Goal: Task Accomplishment & Management: Use online tool/utility

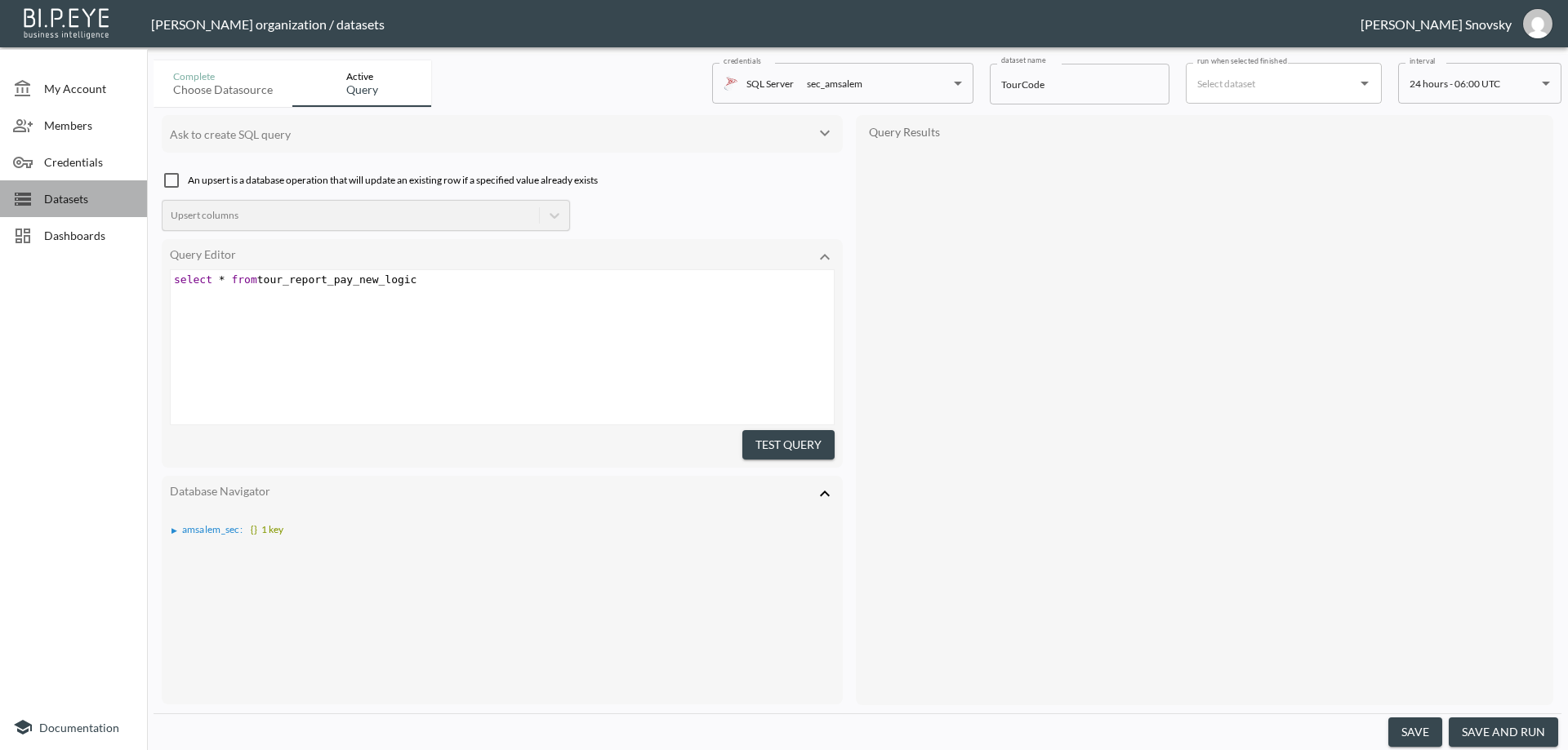
click at [53, 206] on span "Datasets" at bounding box center [89, 199] width 90 height 17
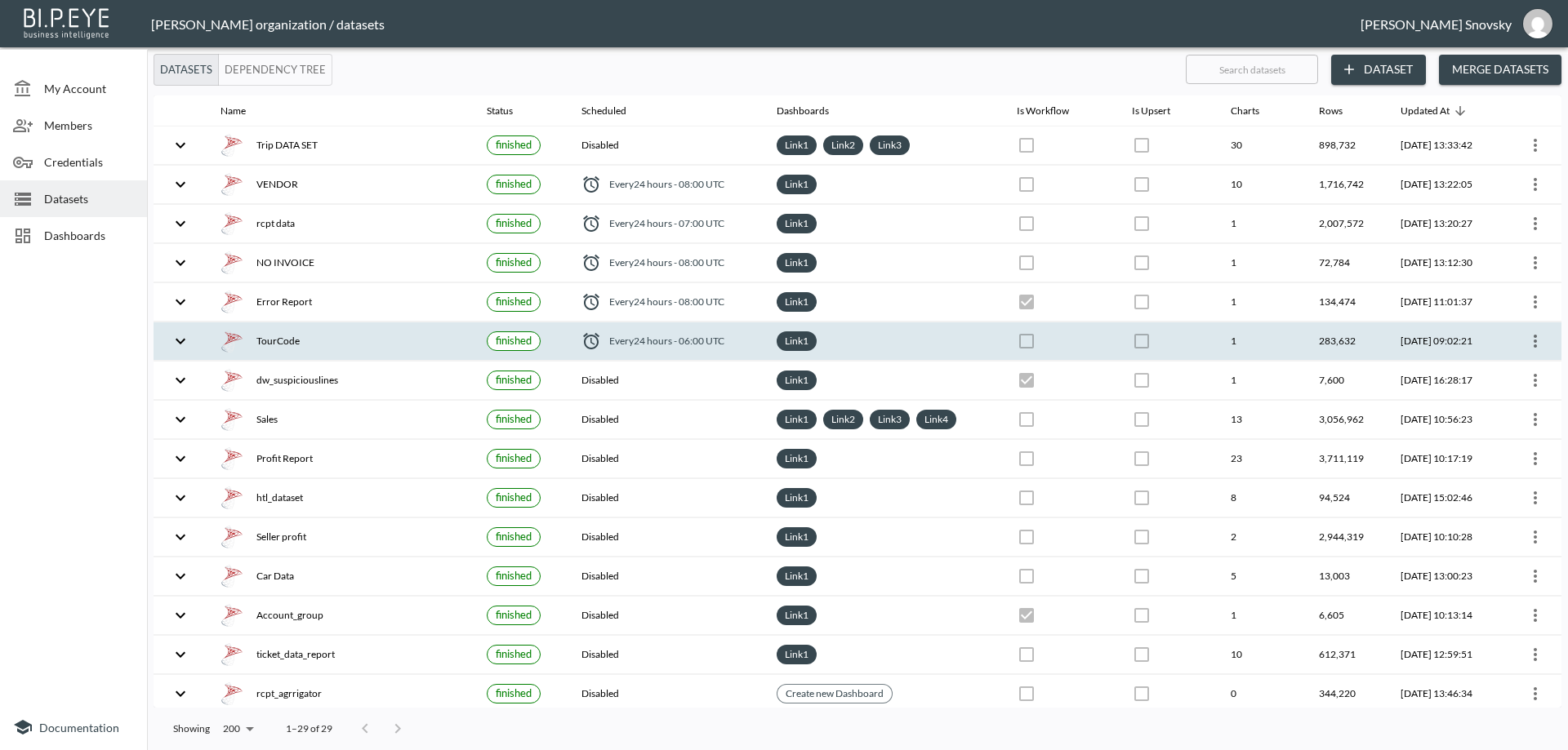
click at [284, 335] on div "TourCode" at bounding box center [340, 341] width 240 height 23
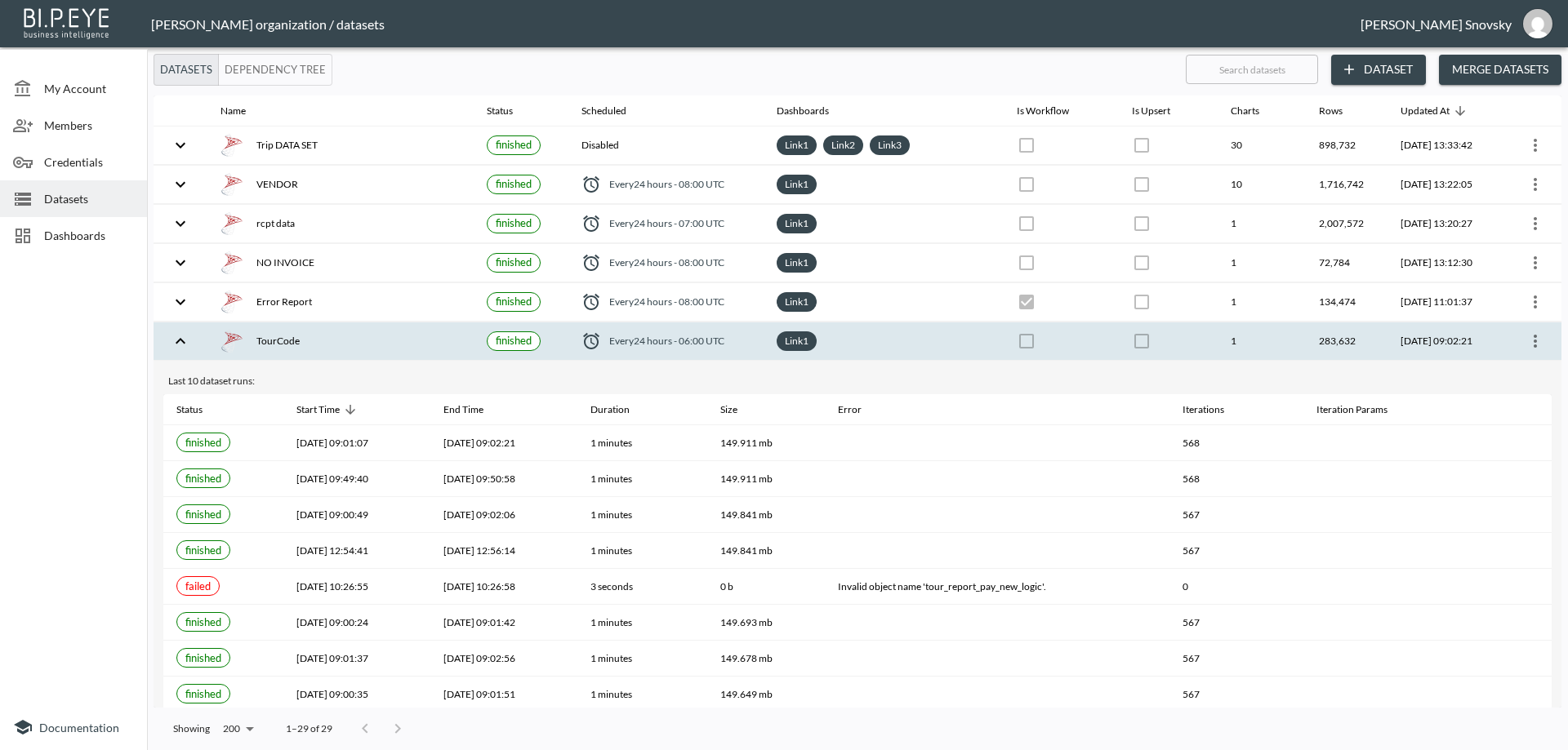
click at [98, 231] on span "Dashboards" at bounding box center [89, 236] width 90 height 17
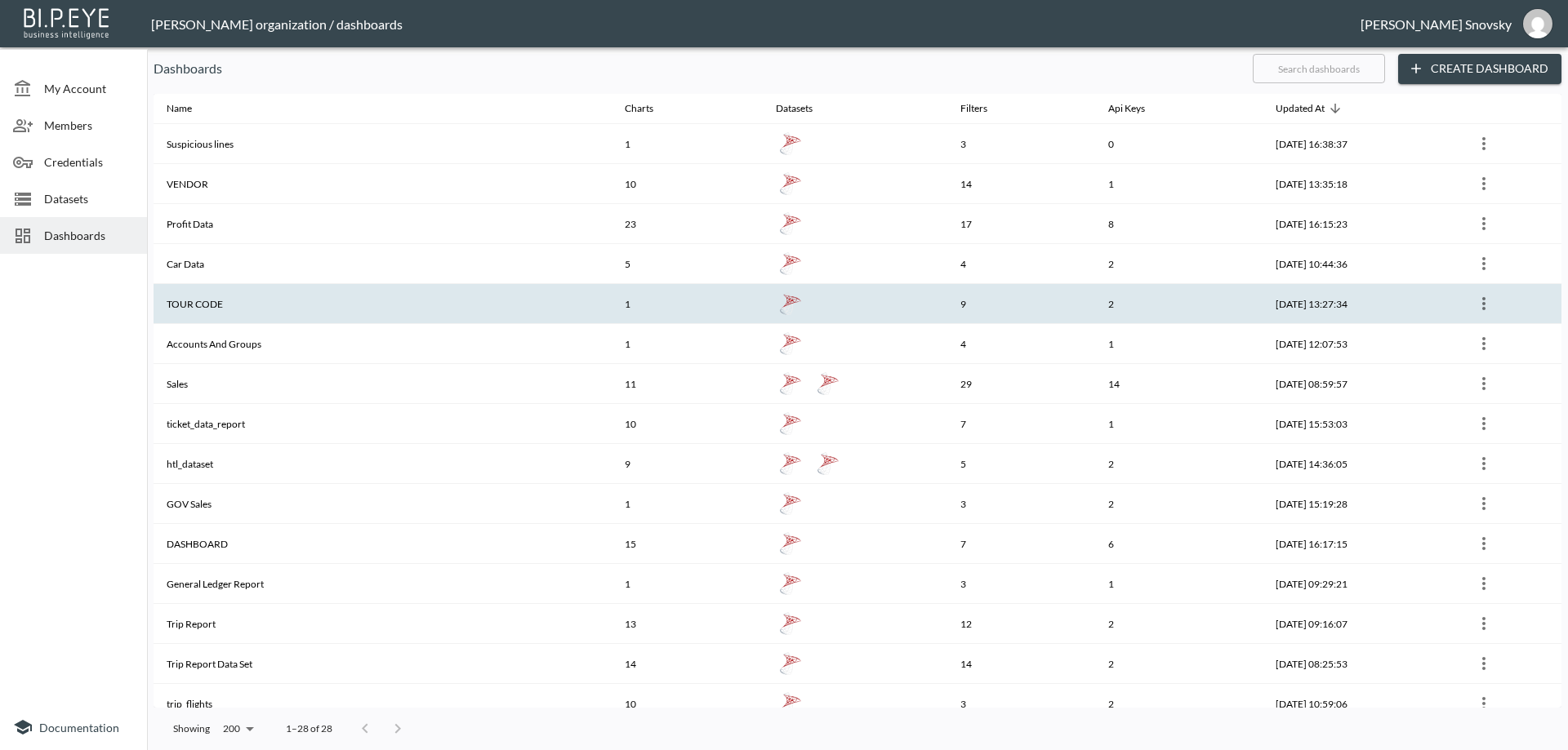
click at [250, 298] on th "TOUR CODE" at bounding box center [382, 305] width 458 height 40
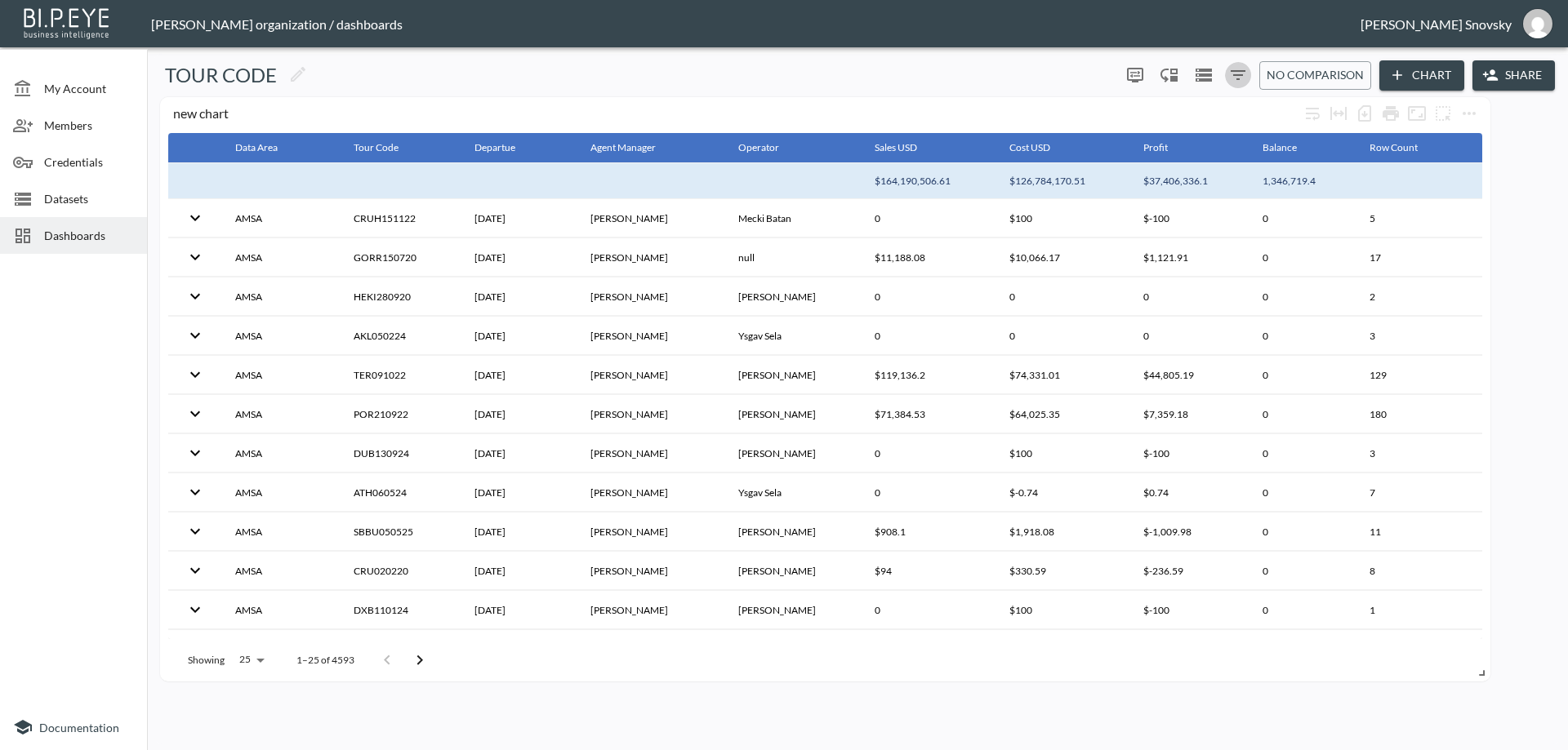
click at [1238, 76] on icon "Filters" at bounding box center [1238, 75] width 14 height 10
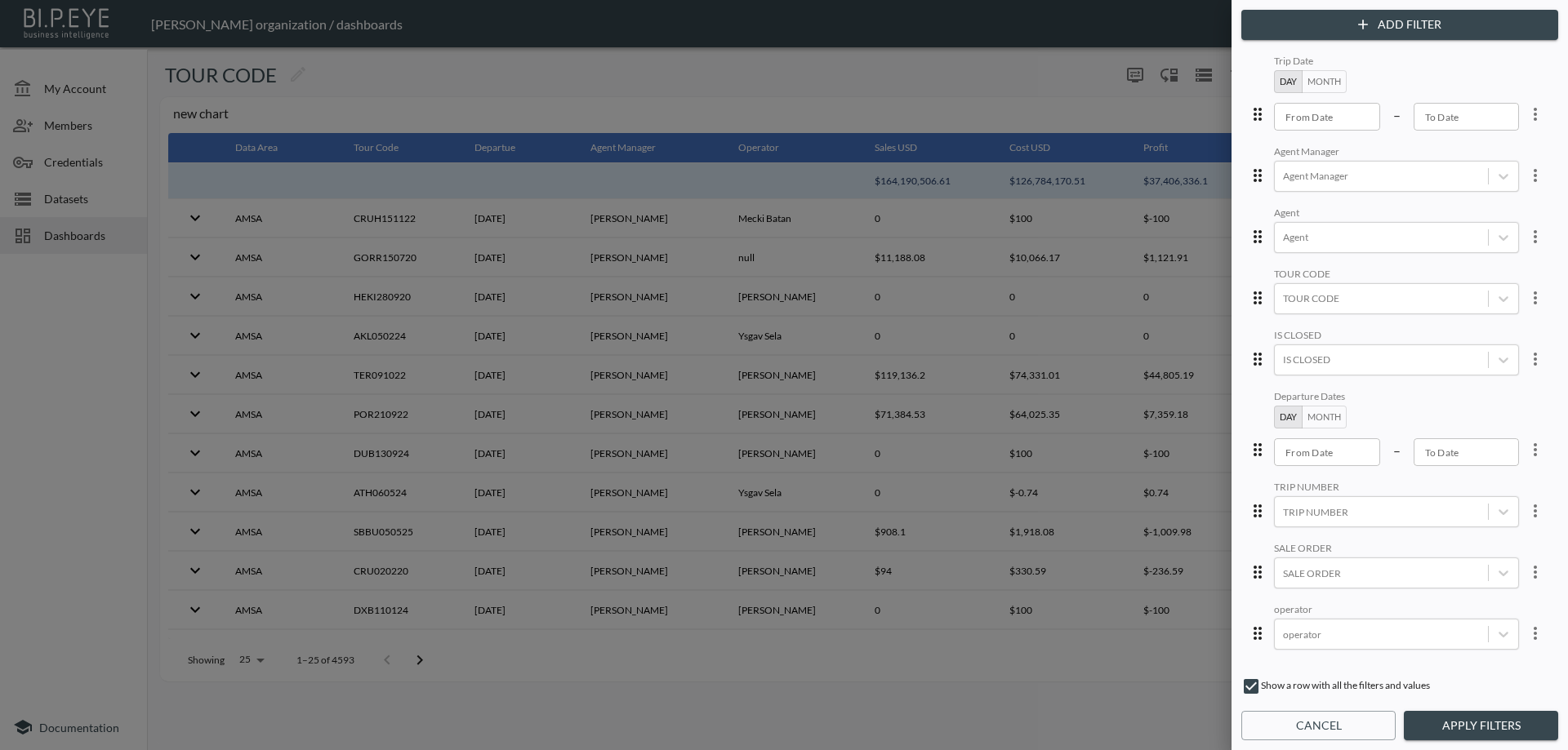
click at [1345, 27] on button "Add Filter" at bounding box center [1399, 25] width 317 height 31
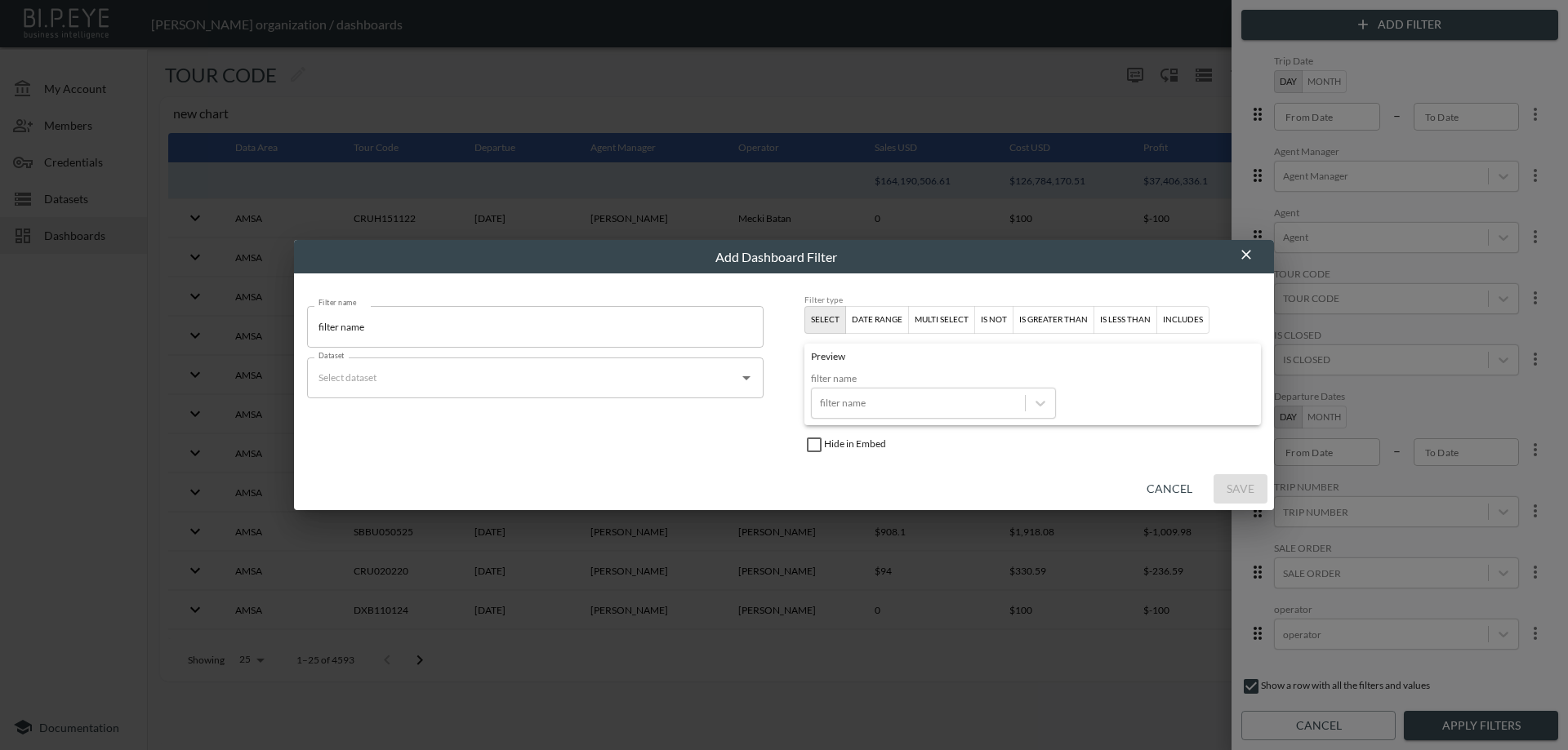
click at [571, 391] on div "Dataset" at bounding box center [535, 377] width 456 height 41
click at [573, 420] on li "SQL Server TourCode" at bounding box center [535, 418] width 456 height 26
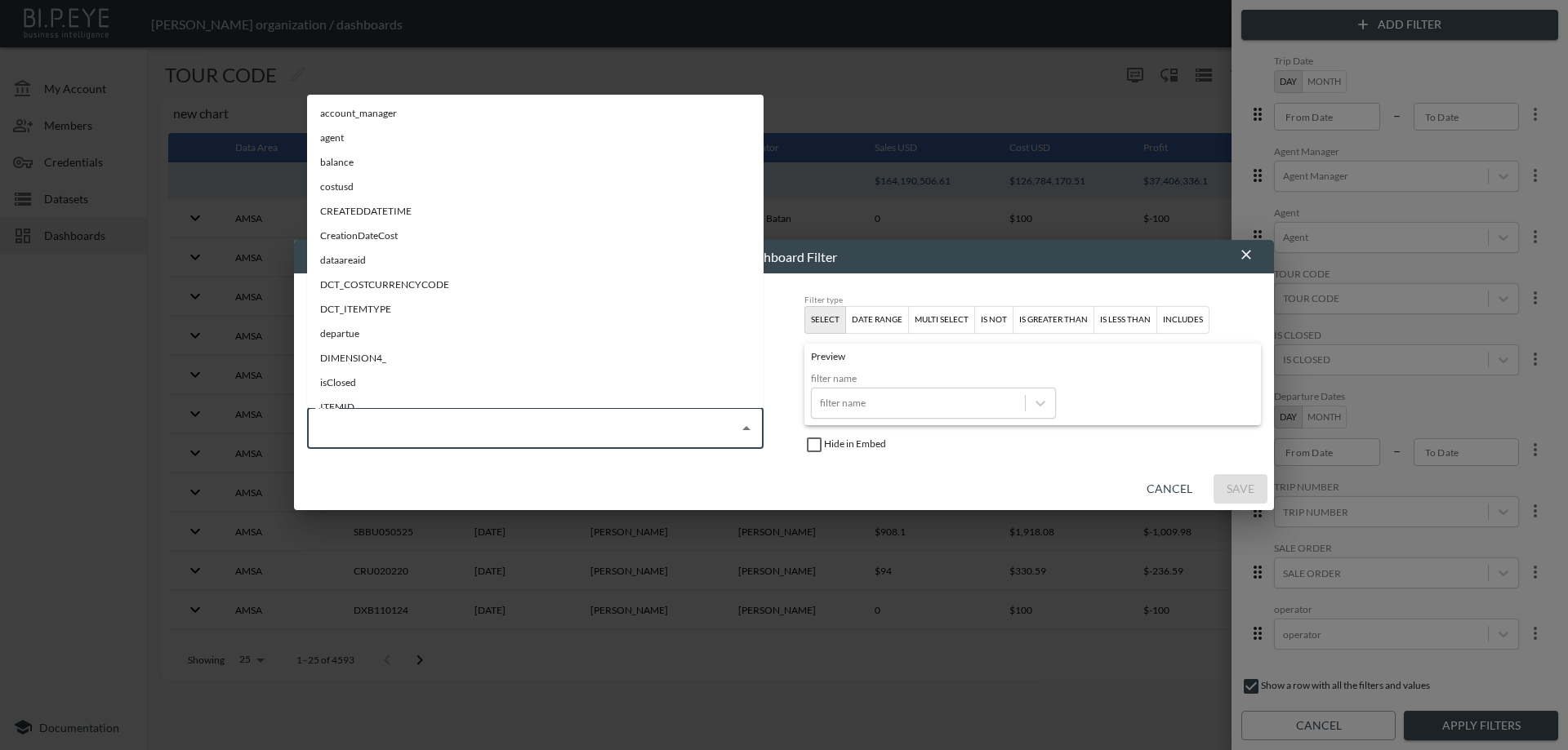
click at [573, 440] on input "Field" at bounding box center [523, 428] width 418 height 26
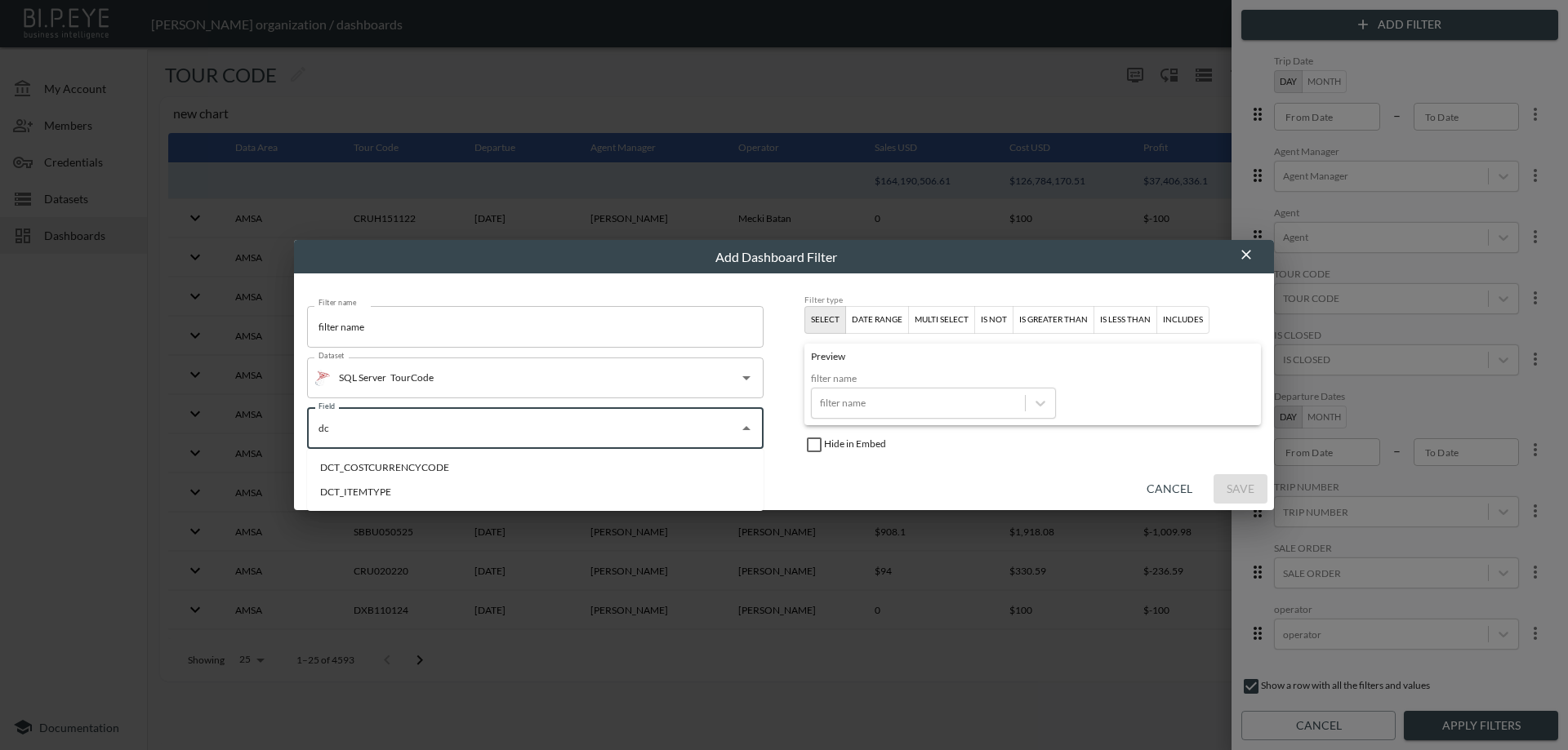
type input "d"
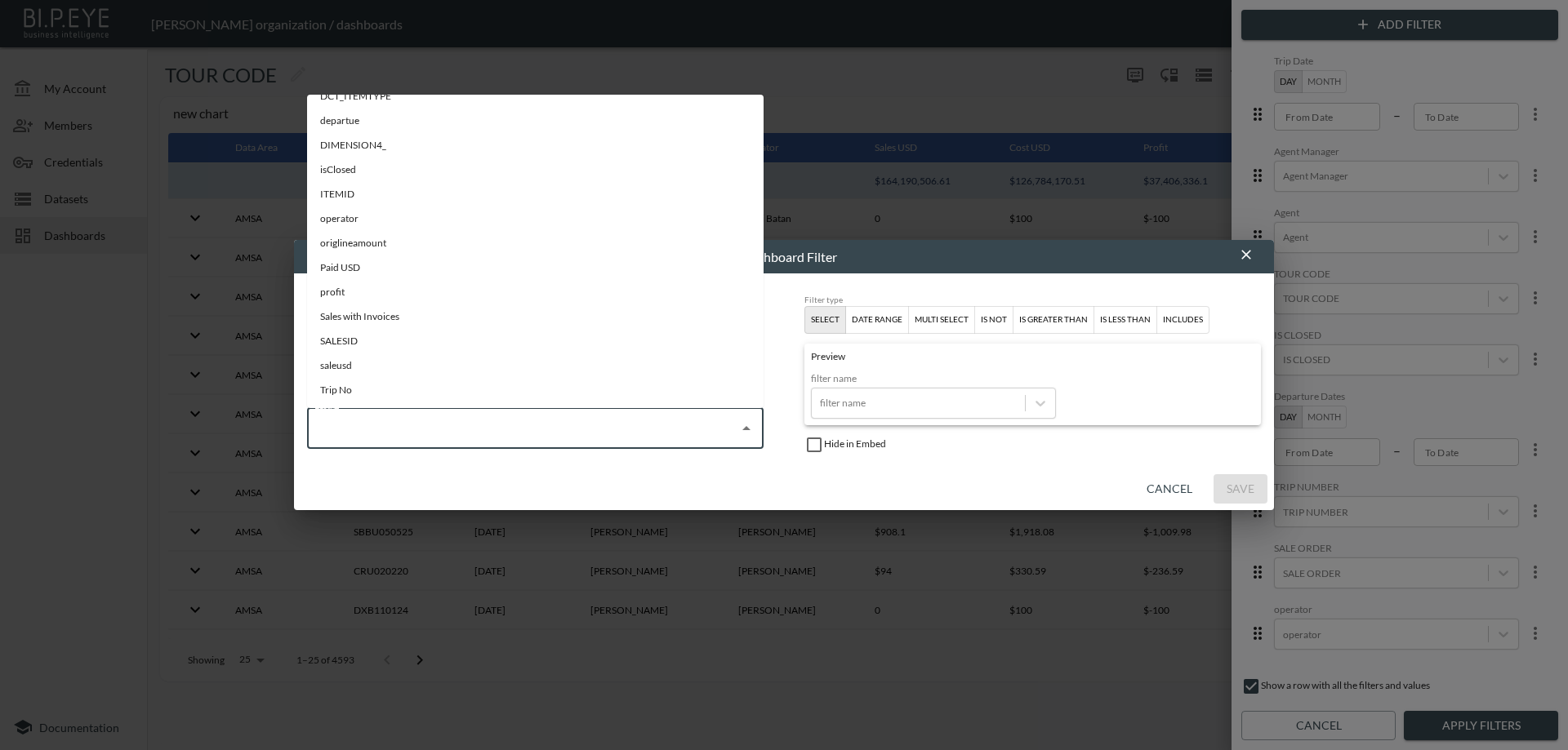
scroll to position [239, 0]
click at [438, 289] on li "Sales with Invoices" at bounding box center [535, 292] width 456 height 25
type input "Sales with Invoices"
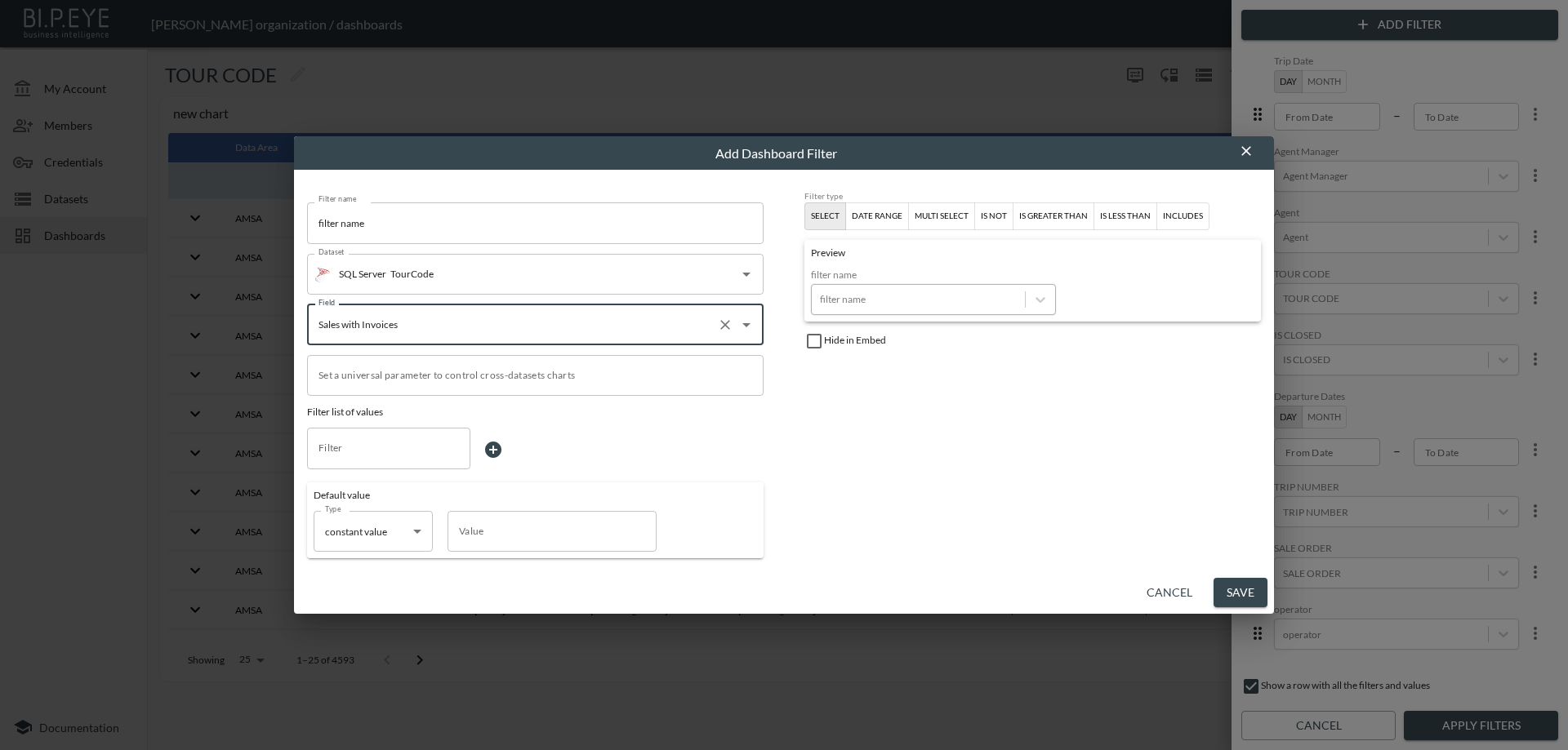
click at [882, 301] on div at bounding box center [918, 299] width 196 height 15
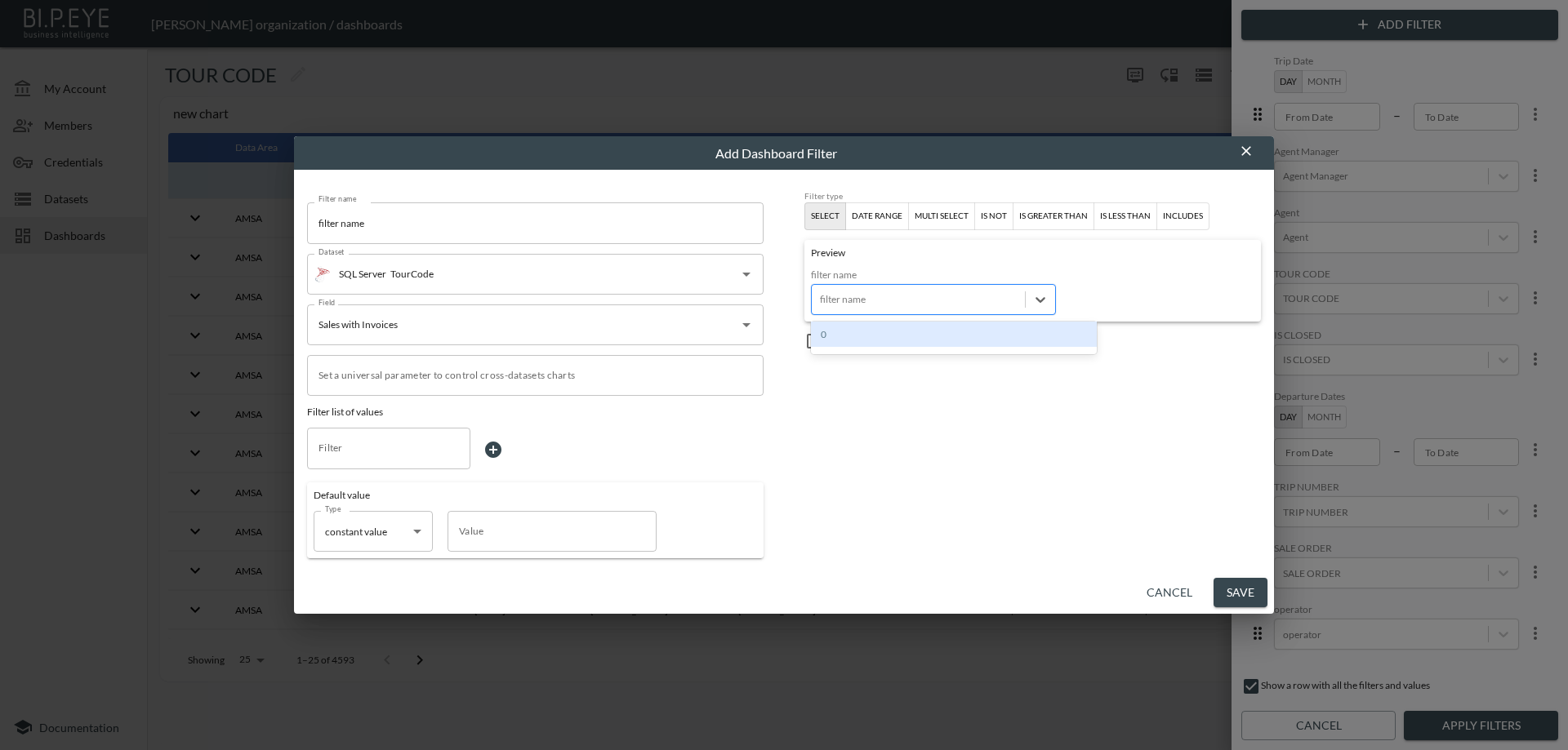
click at [882, 301] on div at bounding box center [918, 299] width 196 height 15
click at [1037, 299] on icon at bounding box center [1040, 300] width 10 height 6
click at [1244, 591] on button "Save" at bounding box center [1240, 594] width 54 height 31
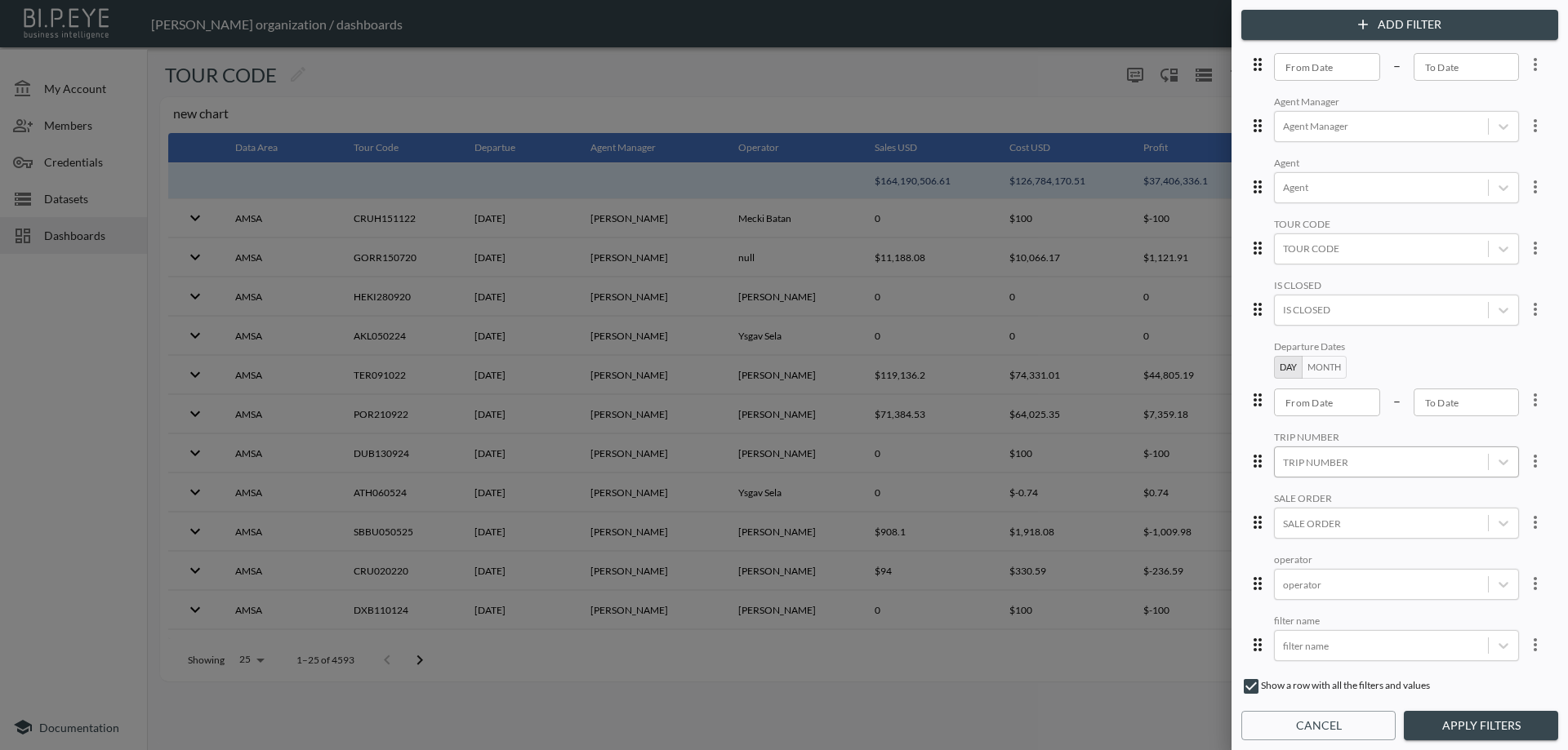
scroll to position [65, 0]
click at [1331, 633] on body "BI.P.EYE, Interactive Analytics Dashboards - app [PERSON_NAME] organization / d…" at bounding box center [784, 375] width 1568 height 750
click at [1314, 589] on div "0" at bounding box center [1408, 588] width 285 height 25
click at [1316, 634] on body "BI.P.EYE, Interactive Analytics Dashboards - app [PERSON_NAME] organization / d…" at bounding box center [784, 375] width 1568 height 750
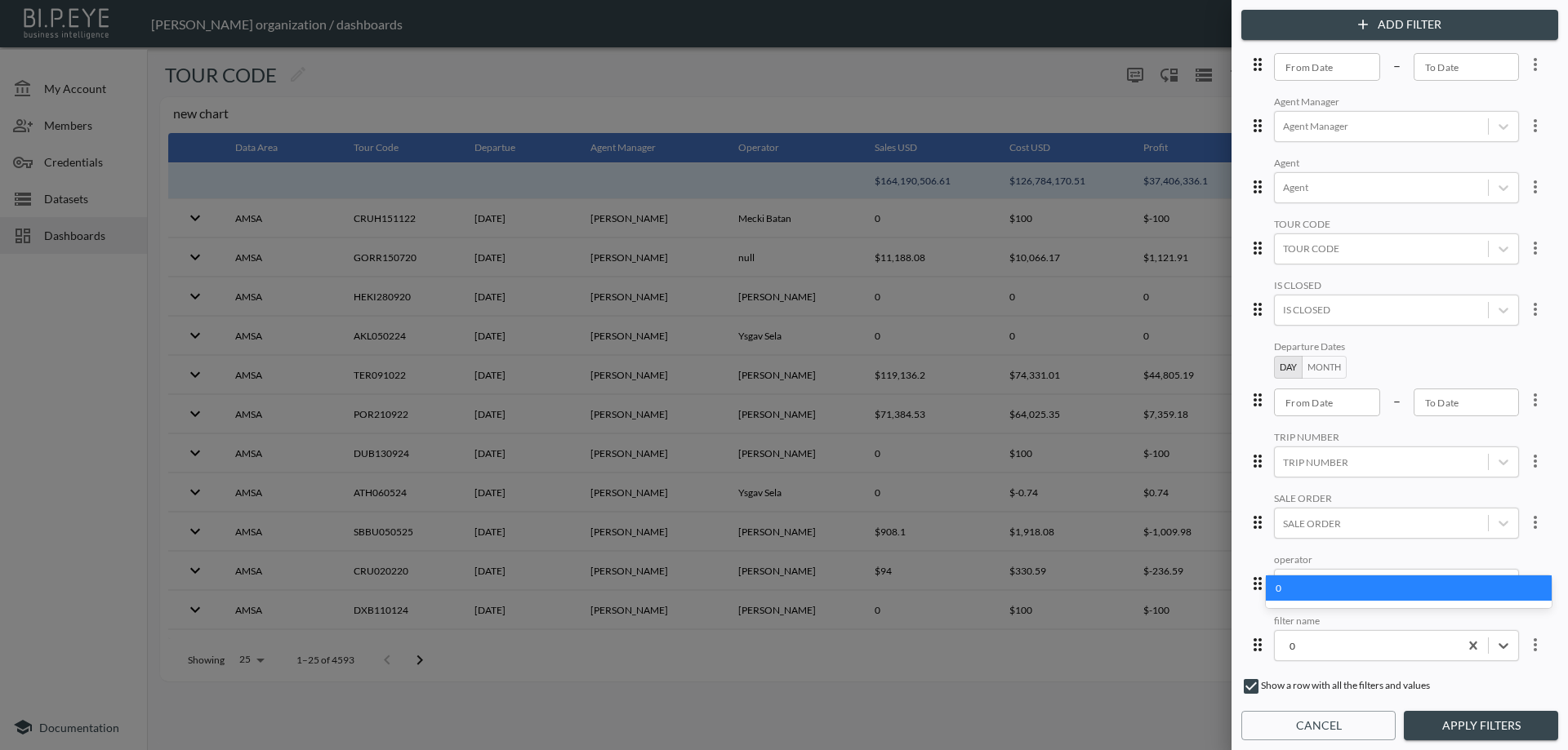
click at [1458, 631] on div "0" at bounding box center [1408, 698] width 285 height 245
click at [1465, 632] on div "0" at bounding box center [1408, 698] width 285 height 245
click at [1464, 629] on div "0" at bounding box center [1408, 698] width 285 height 245
drag, startPoint x: 1468, startPoint y: 633, endPoint x: 1443, endPoint y: 646, distance: 28.2
click at [1466, 635] on div "0" at bounding box center [1408, 698] width 285 height 245
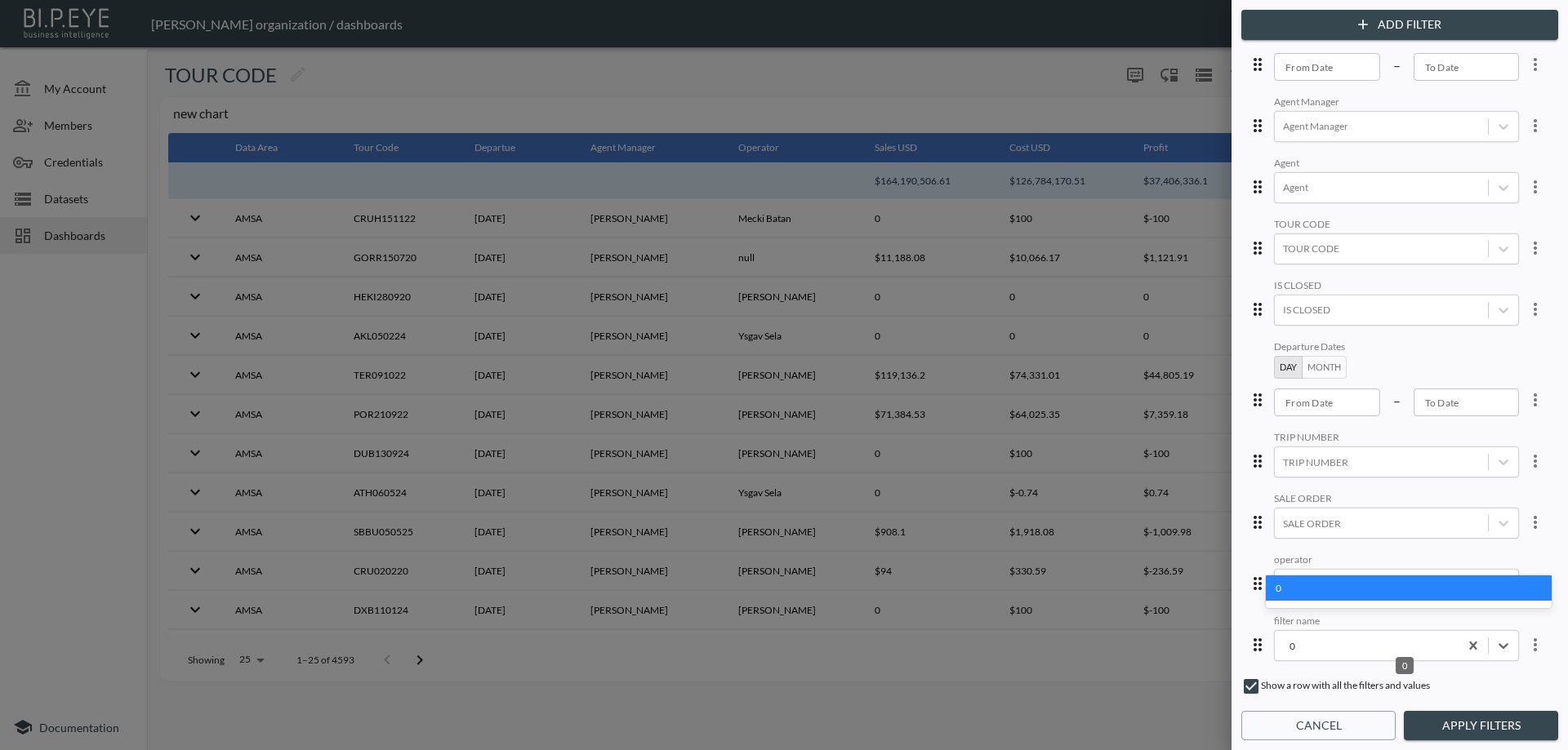
click at [1466, 670] on div "0" at bounding box center [1408, 698] width 285 height 245
type input "1"
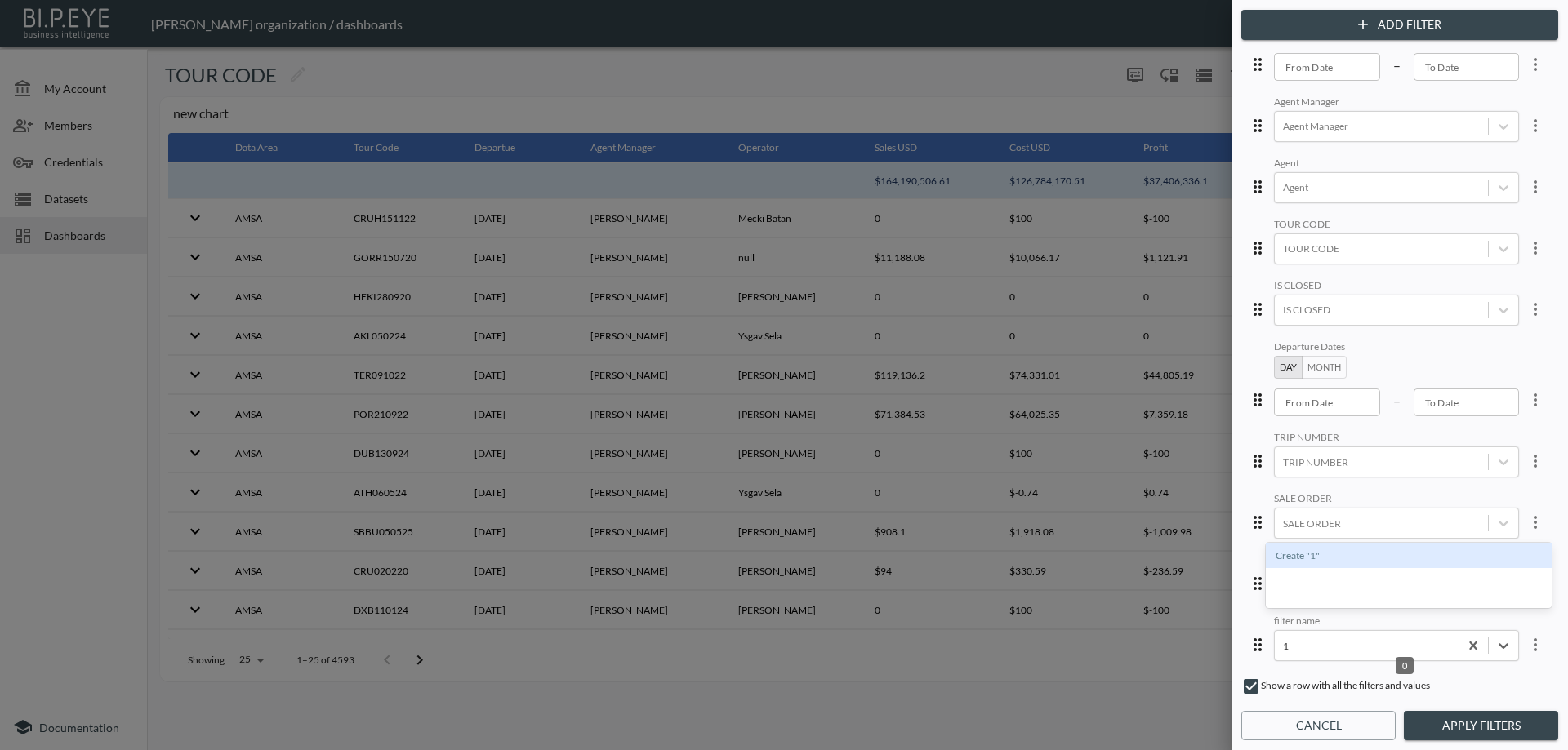
click at [1318, 560] on div "Create "1"" at bounding box center [1408, 556] width 285 height 25
click at [1422, 716] on button "Apply Filters" at bounding box center [1480, 726] width 154 height 31
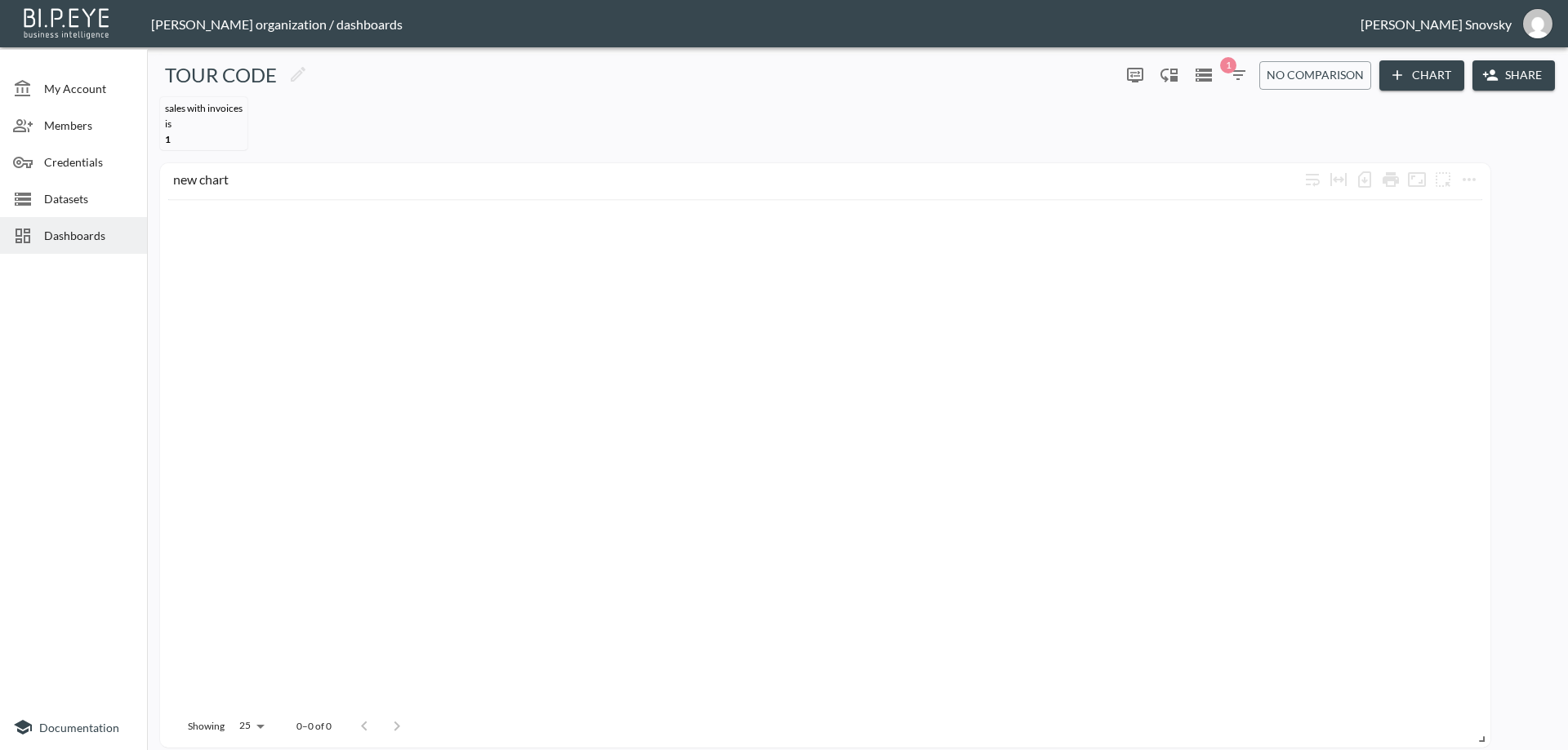
click at [1235, 70] on icon "button" at bounding box center [1238, 75] width 19 height 19
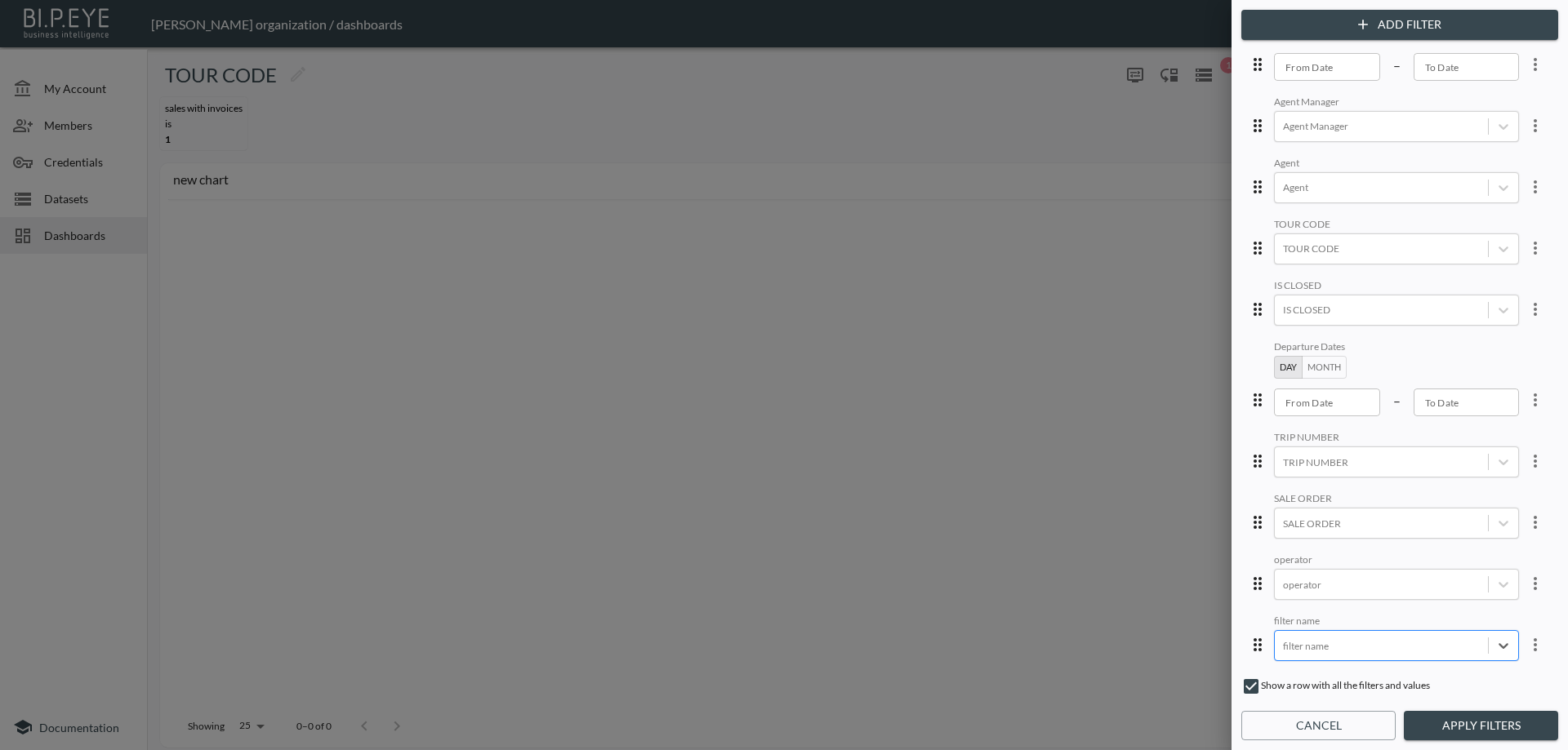
click at [1529, 635] on icon "more" at bounding box center [1534, 645] width 19 height 19
click at [1485, 655] on li "Edit" at bounding box center [1475, 657] width 147 height 30
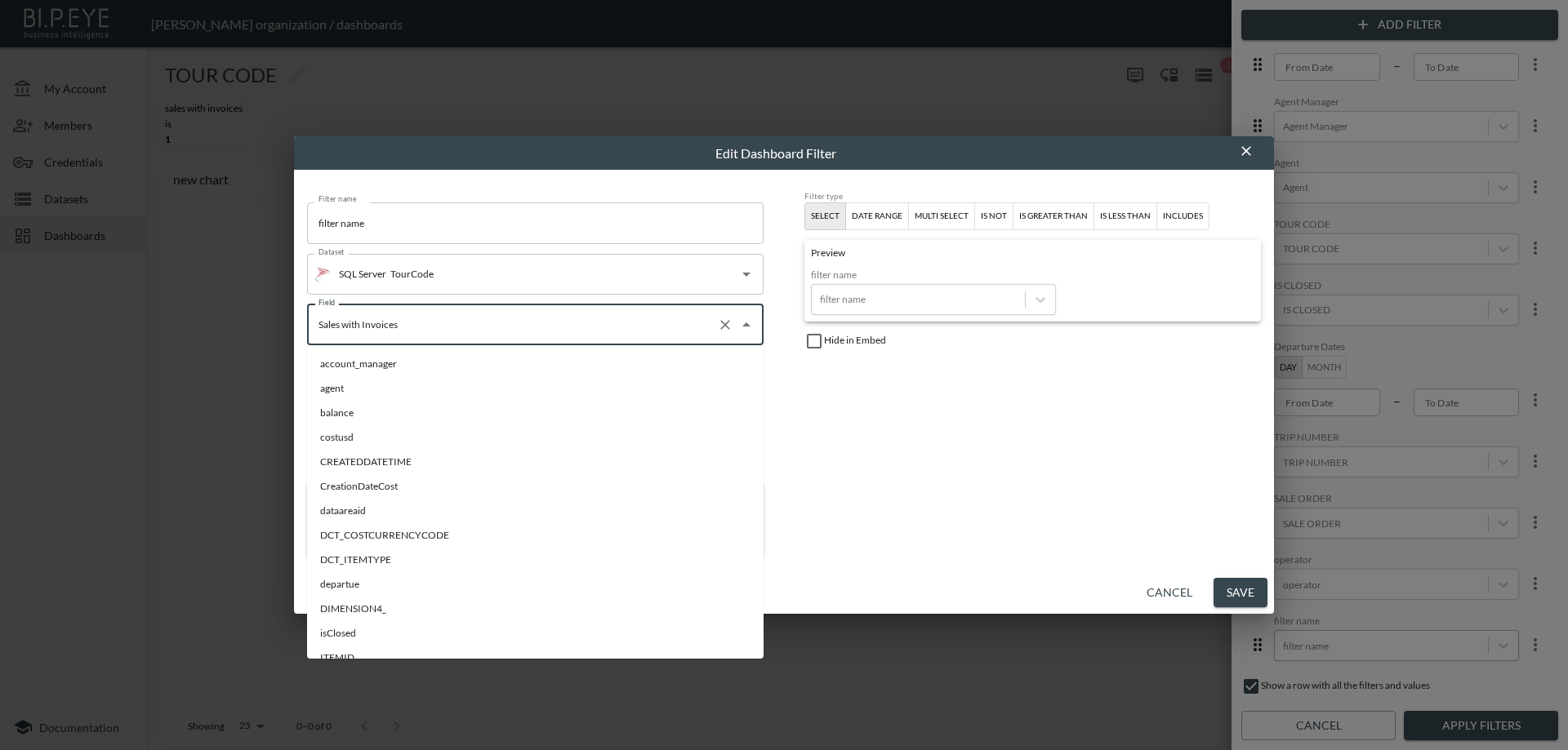
click at [452, 337] on input "Sales with Invoices" at bounding box center [511, 325] width 396 height 26
click at [1160, 593] on button "Cancel" at bounding box center [1169, 594] width 58 height 31
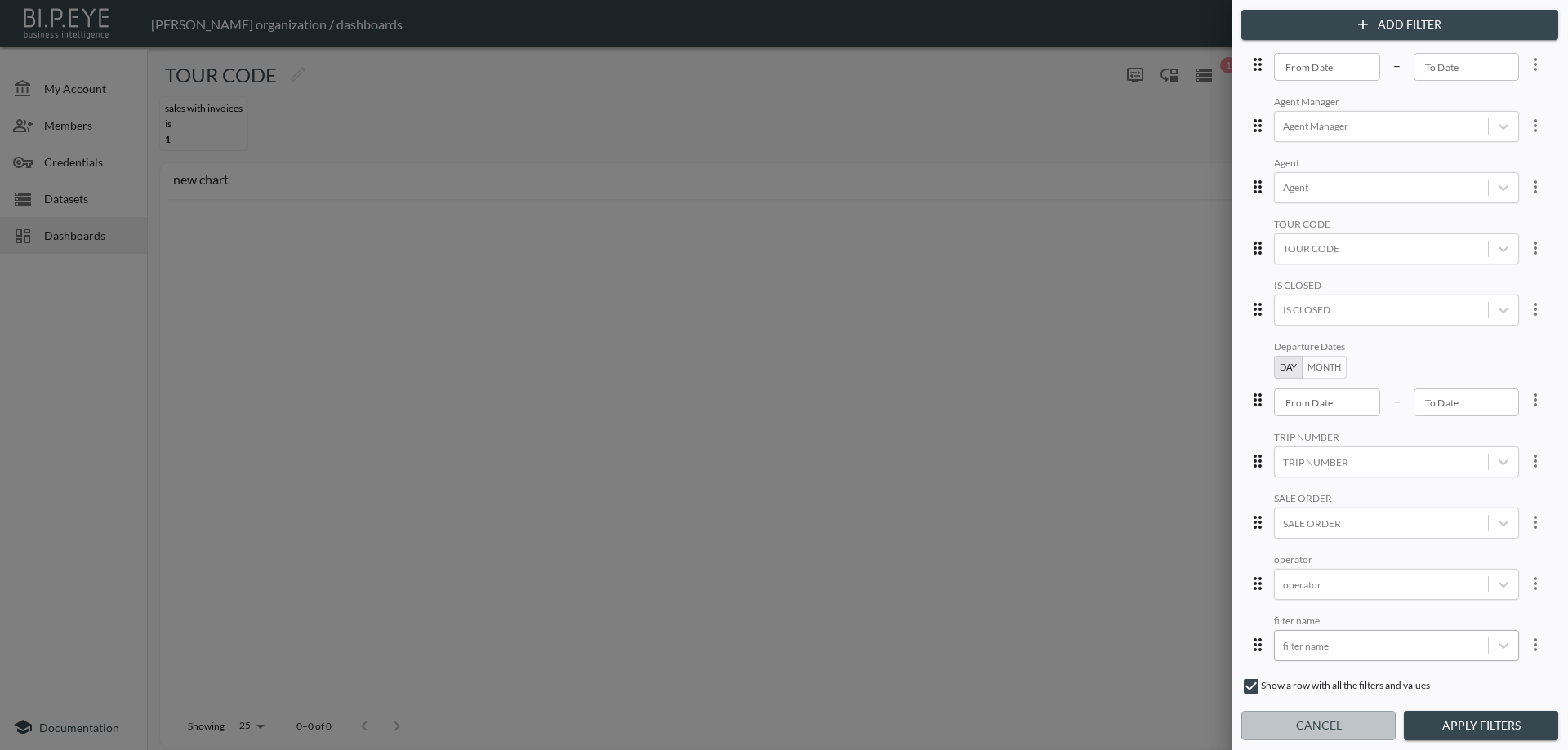
click at [1282, 732] on button "Cancel" at bounding box center [1318, 726] width 154 height 31
